Goal: Find specific page/section: Find specific page/section

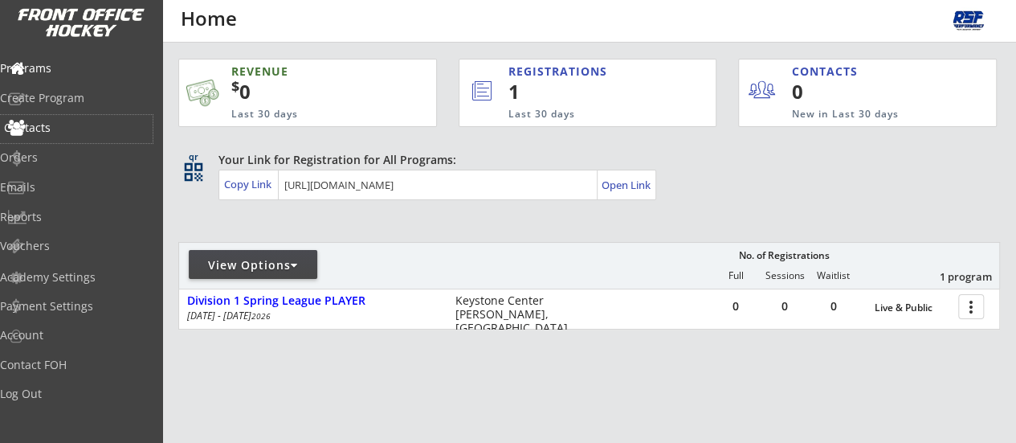
click at [62, 118] on div "Contacts" at bounding box center [76, 129] width 153 height 28
select select ""Players""
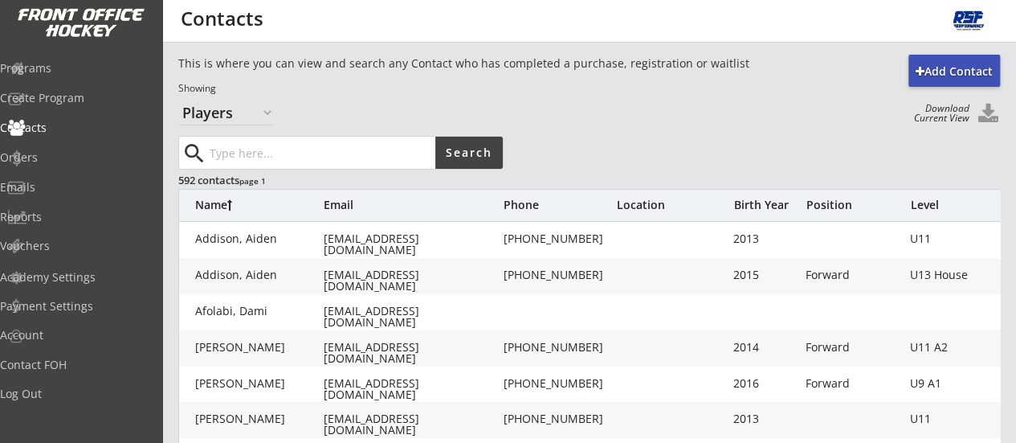
click at [271, 147] on input "input" at bounding box center [320, 153] width 229 height 32
click at [749, 210] on div "Birth Year" at bounding box center [765, 204] width 64 height 11
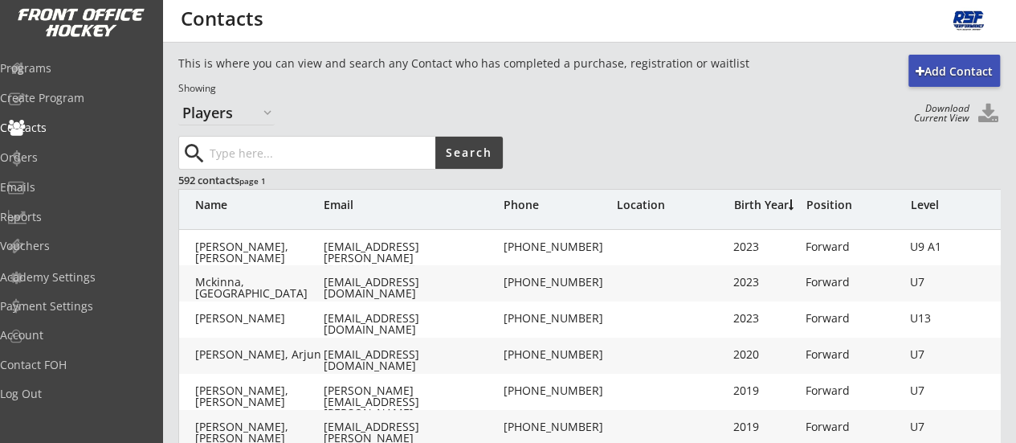
click at [749, 210] on div "Birth Year" at bounding box center [765, 204] width 64 height 11
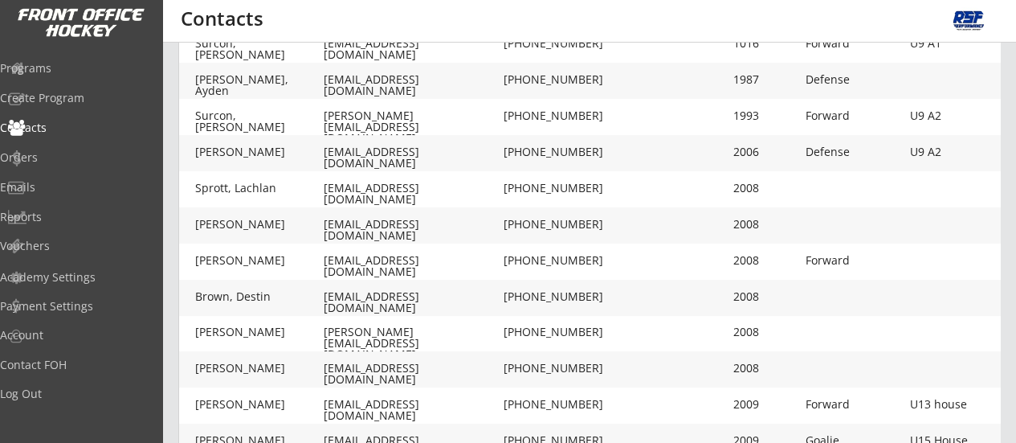
scroll to position [585, 0]
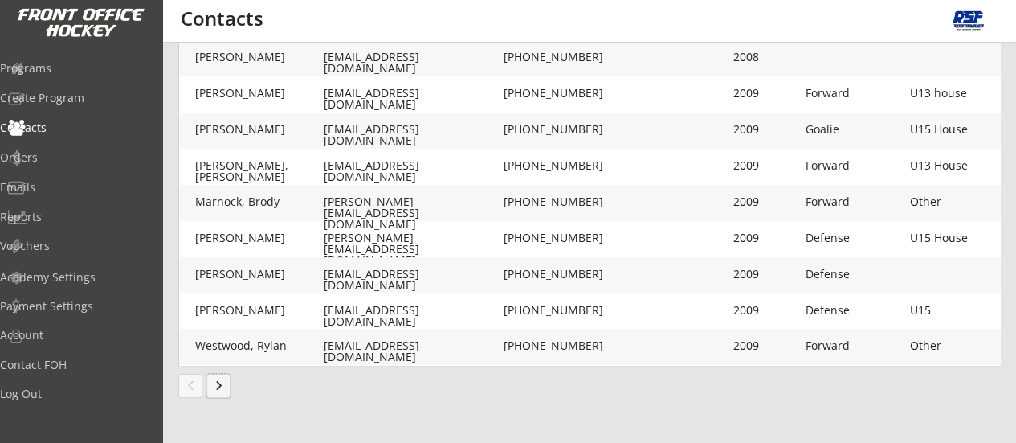
click at [228, 393] on button "keyboard_arrow_right" at bounding box center [218, 385] width 24 height 24
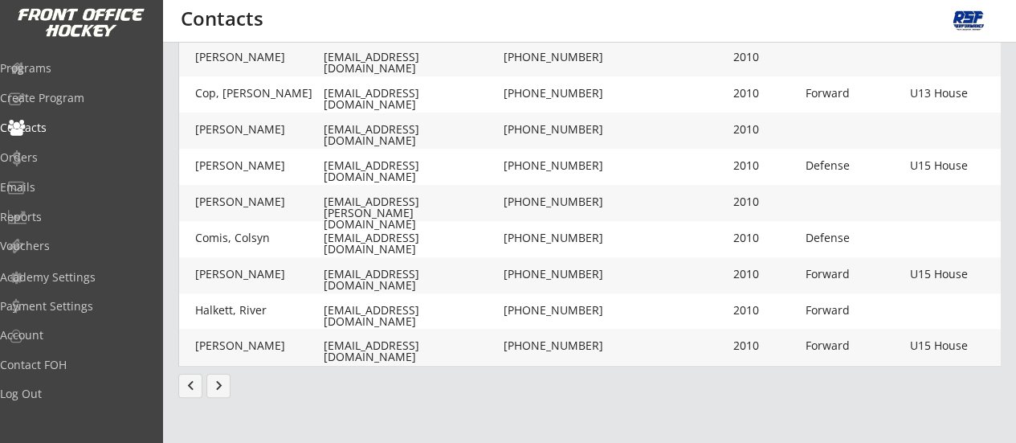
click at [226, 390] on button "keyboard_arrow_right" at bounding box center [218, 385] width 24 height 24
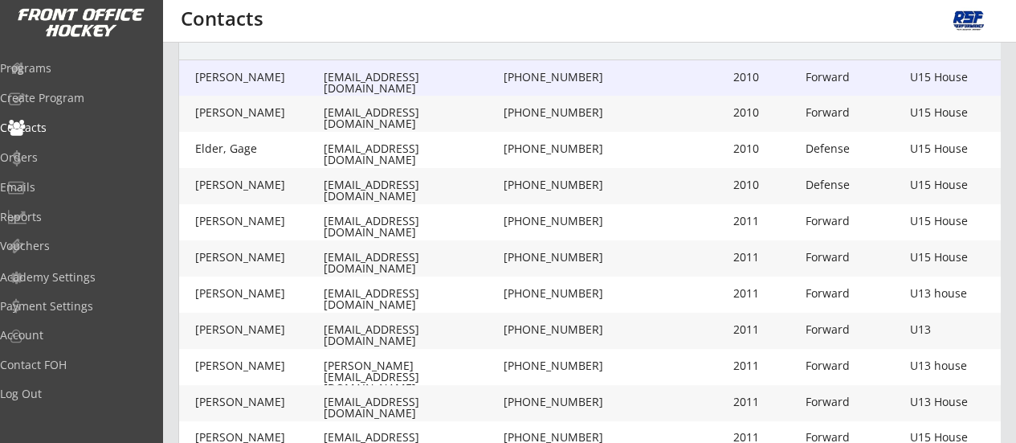
scroll to position [0, 0]
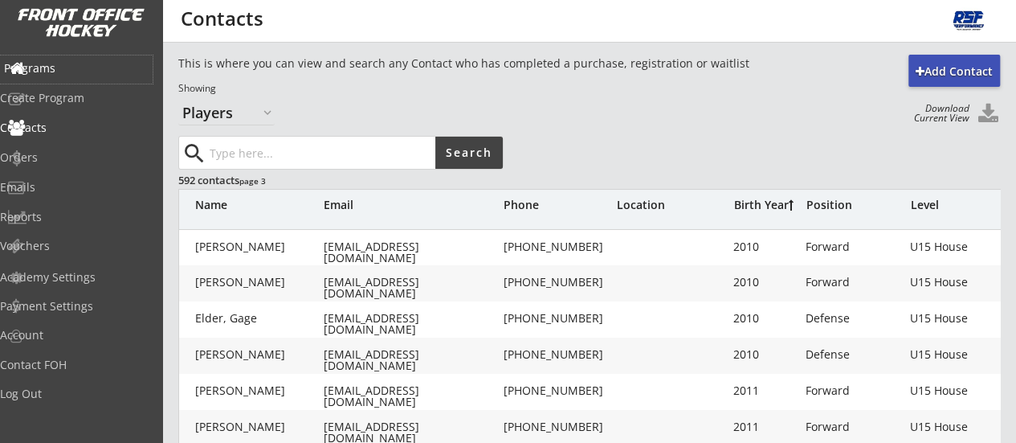
click at [77, 74] on div "Programs" at bounding box center [76, 68] width 145 height 11
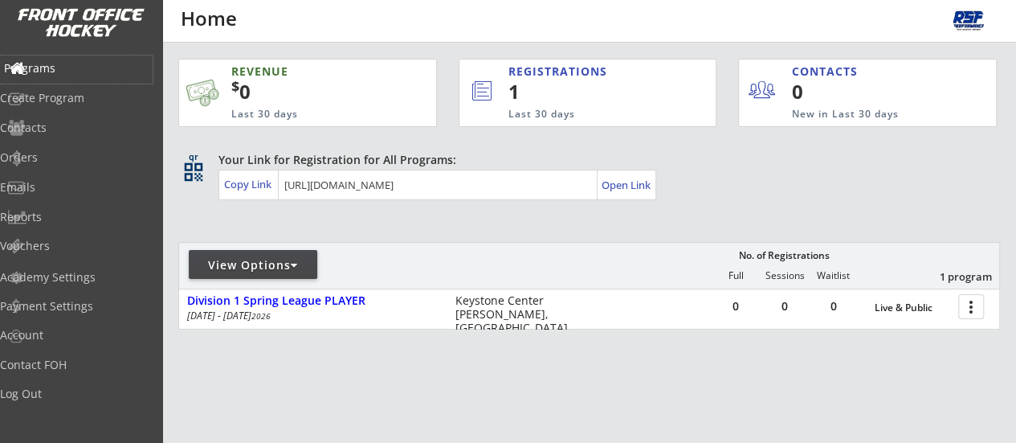
click at [67, 58] on div "Programs" at bounding box center [76, 69] width 153 height 28
